Goal: Task Accomplishment & Management: Complete application form

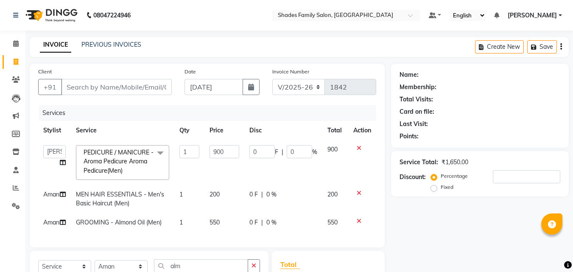
select select "7447"
select select "69687"
select select "service"
select select "89612"
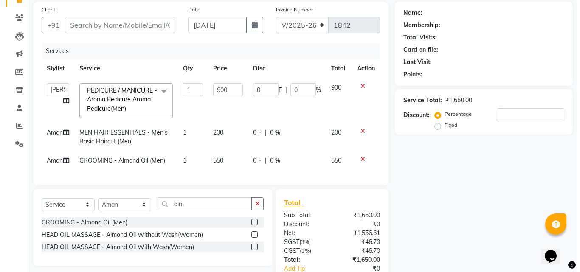
scroll to position [47, 0]
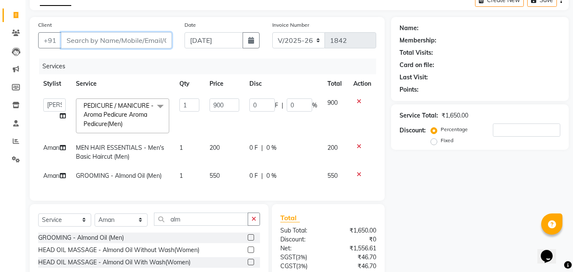
click at [127, 41] on input "Client" at bounding box center [116, 40] width 111 height 16
click at [114, 42] on input "Client" at bounding box center [116, 40] width 111 height 16
click at [114, 41] on input "Client" at bounding box center [116, 40] width 111 height 16
click at [77, 40] on input "Client" at bounding box center [116, 40] width 111 height 16
click at [122, 39] on input "Client" at bounding box center [116, 40] width 111 height 16
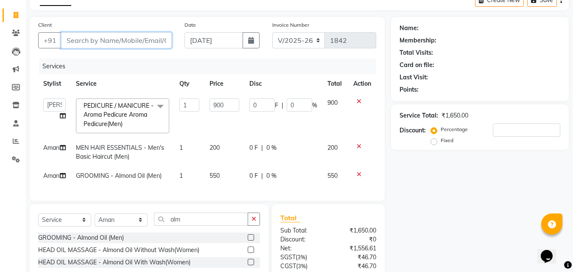
type input "9"
type input "0"
type input "9633884455"
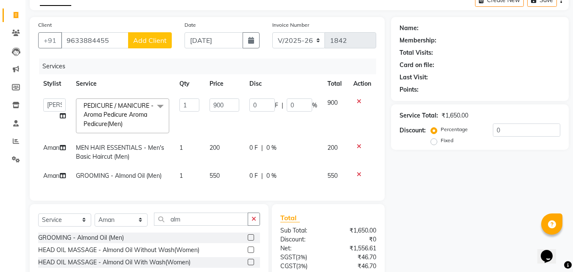
click at [156, 41] on span "Add Client" at bounding box center [150, 40] width 34 height 8
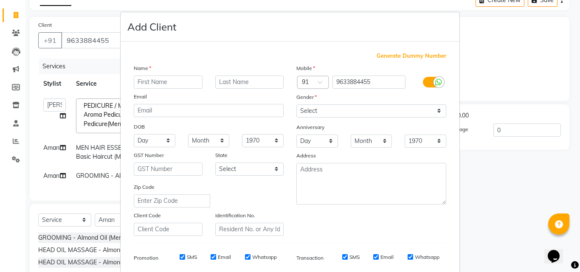
click at [152, 83] on input "text" at bounding box center [168, 82] width 69 height 13
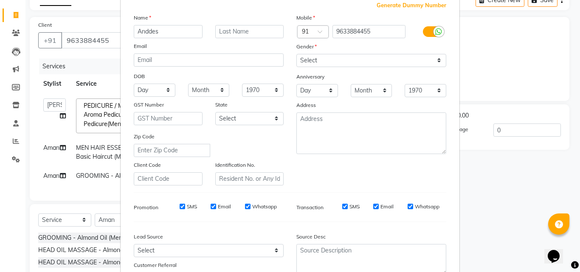
scroll to position [0, 0]
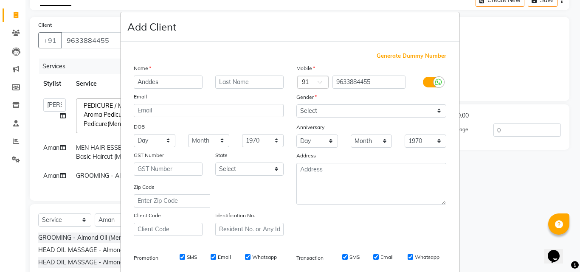
type input "Anddes"
click at [329, 111] on select "Select [DEMOGRAPHIC_DATA] [DEMOGRAPHIC_DATA] Other Prefer Not To Say" at bounding box center [371, 110] width 150 height 13
select select "[DEMOGRAPHIC_DATA]"
click at [296, 104] on select "Select [DEMOGRAPHIC_DATA] [DEMOGRAPHIC_DATA] Other Prefer Not To Say" at bounding box center [371, 110] width 150 height 13
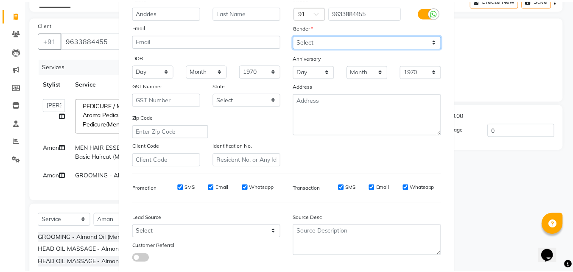
scroll to position [120, 0]
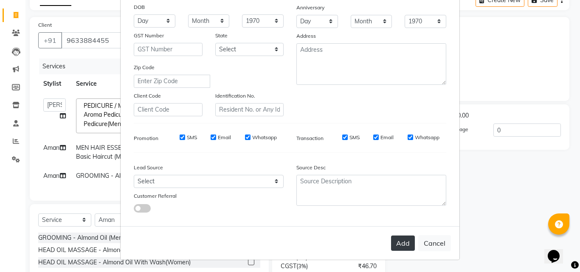
click at [399, 245] on button "Add" at bounding box center [403, 243] width 24 height 15
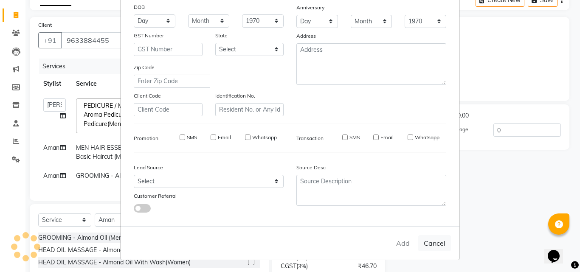
select select
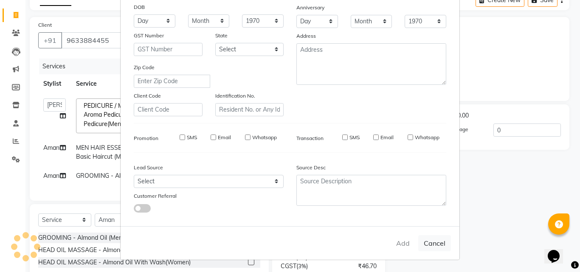
select select
checkbox input "false"
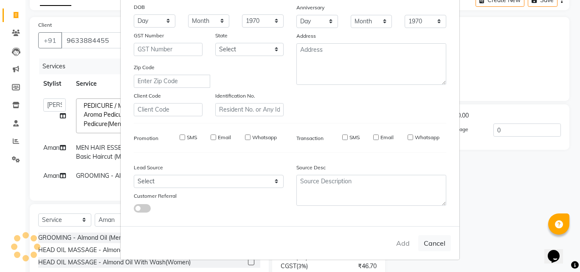
checkbox input "false"
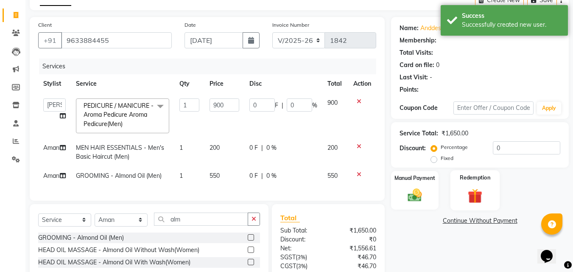
scroll to position [89, 0]
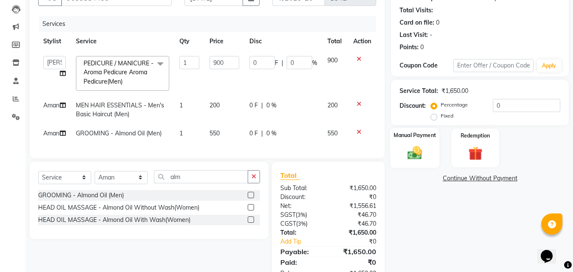
click at [407, 149] on img at bounding box center [415, 152] width 24 height 17
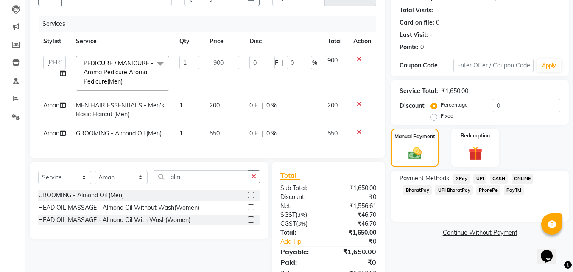
click at [490, 187] on span "PhonePe" at bounding box center [489, 190] width 24 height 10
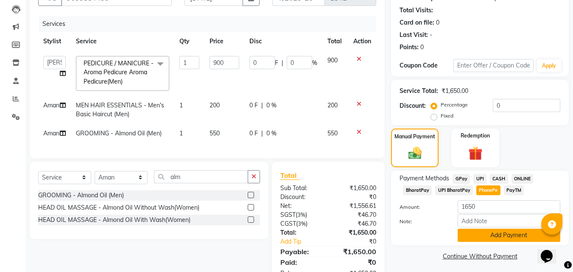
click at [475, 237] on button "Add Payment" at bounding box center [509, 235] width 103 height 13
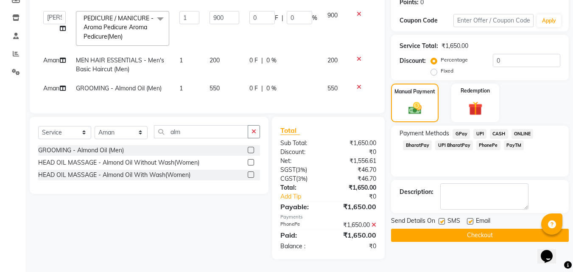
scroll to position [149, 0]
click at [466, 229] on button "Checkout" at bounding box center [480, 235] width 178 height 13
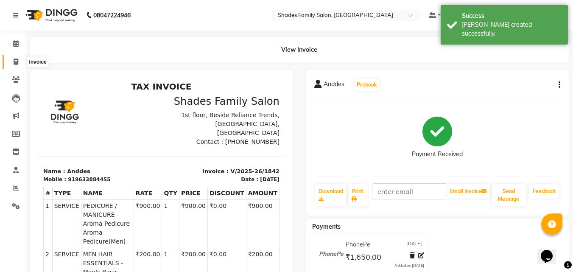
click at [17, 62] on icon at bounding box center [16, 62] width 5 height 6
select select "service"
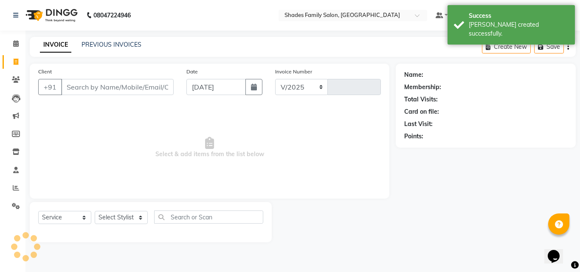
select select "7447"
type input "1843"
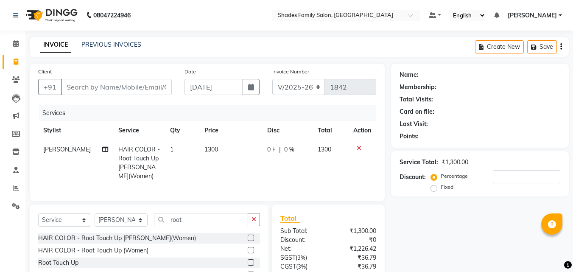
select select "7447"
select select "service"
select select "83622"
